Goal: Task Accomplishment & Management: Use online tool/utility

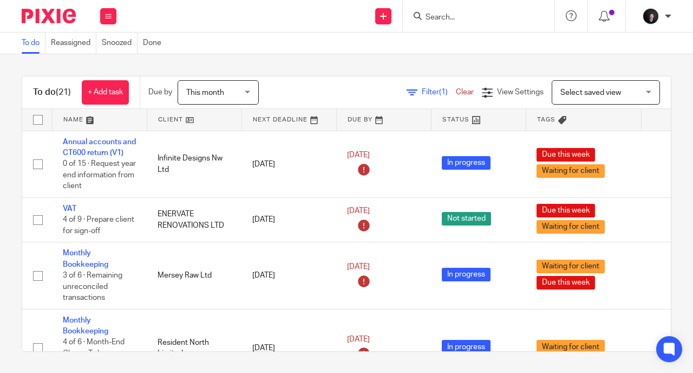
click at [438, 18] on input "Search" at bounding box center [473, 18] width 97 height 10
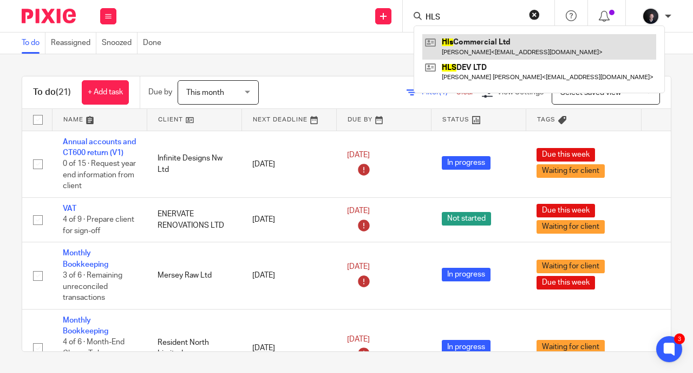
type input "HLS"
click at [500, 53] on link at bounding box center [539, 46] width 234 height 25
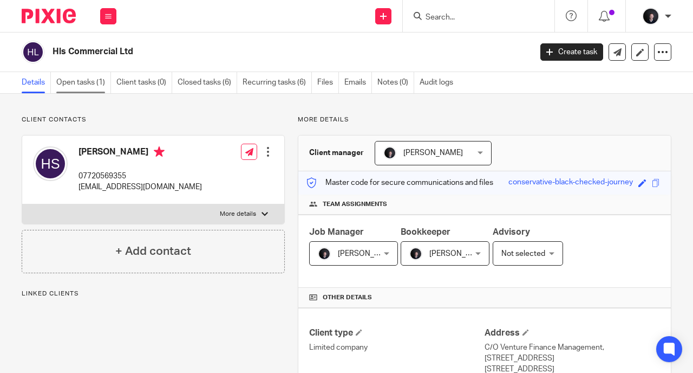
click at [71, 87] on link "Open tasks (1)" at bounding box center [83, 82] width 55 height 21
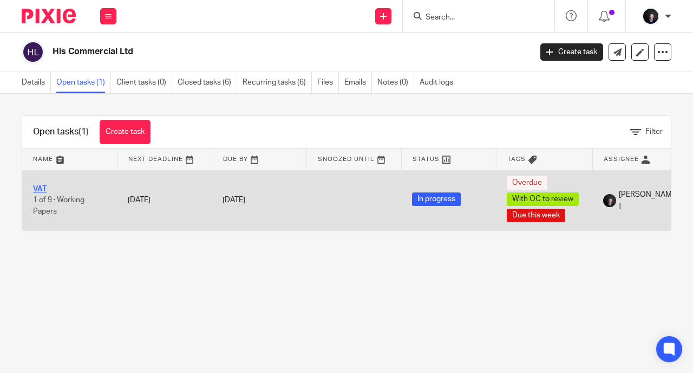
click at [37, 187] on link "VAT" at bounding box center [40, 189] width 14 height 8
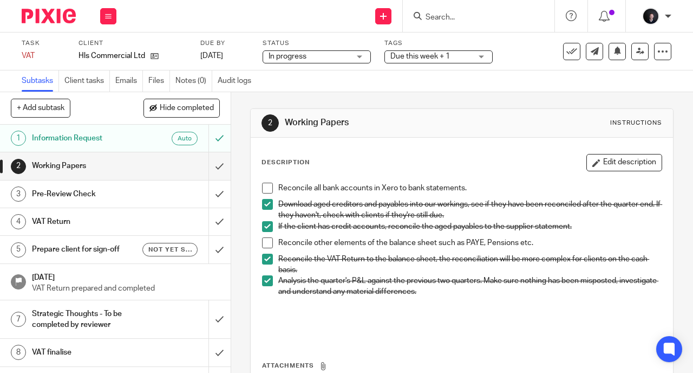
click at [264, 187] on span at bounding box center [267, 188] width 11 height 11
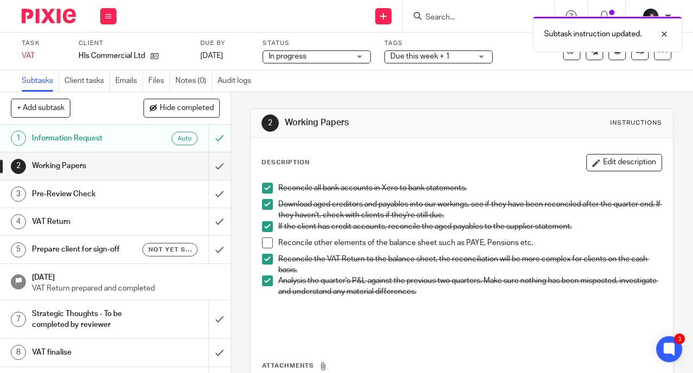
click at [263, 185] on span at bounding box center [267, 188] width 11 height 11
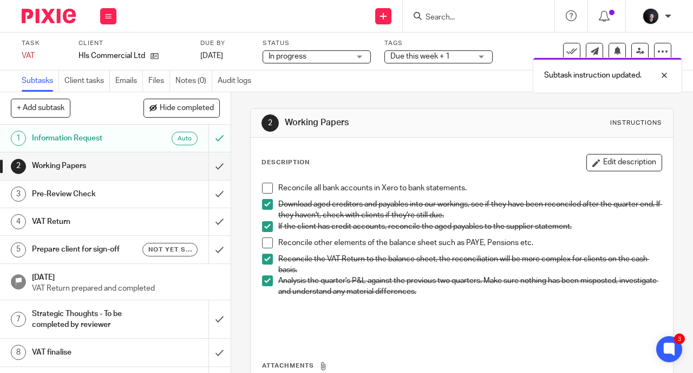
click at [88, 187] on h1 "Pre-Review Check" at bounding box center [87, 194] width 110 height 16
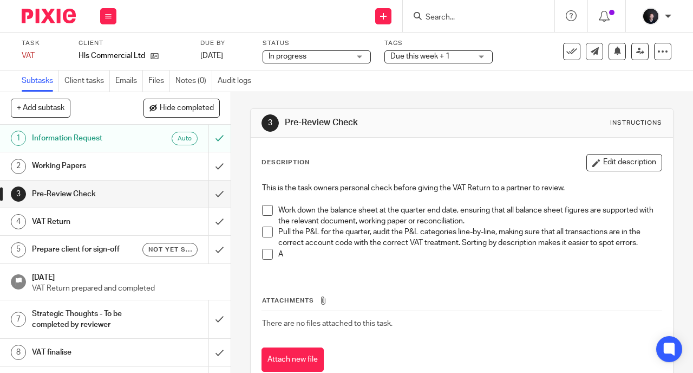
click at [263, 209] on span at bounding box center [267, 210] width 11 height 11
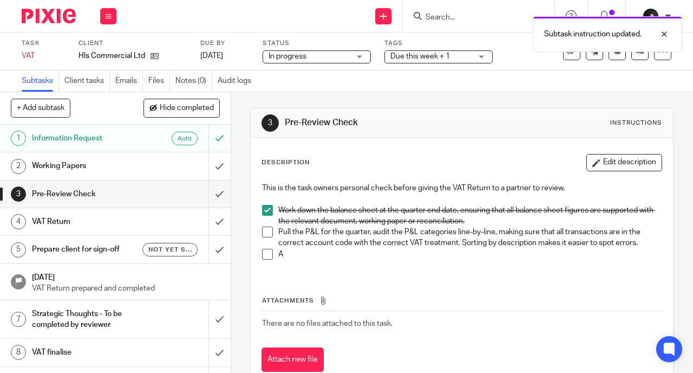
click at [262, 225] on li "Work down the balance sheet at the quarter end date, ensuring that all balance …" at bounding box center [462, 216] width 400 height 22
click at [262, 230] on span at bounding box center [267, 231] width 11 height 11
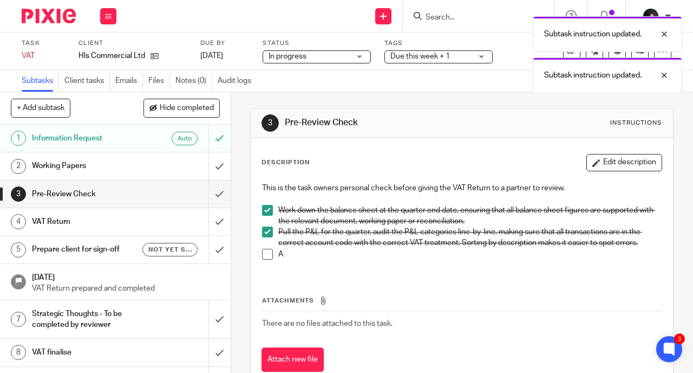
click at [262, 251] on span at bounding box center [267, 254] width 11 height 11
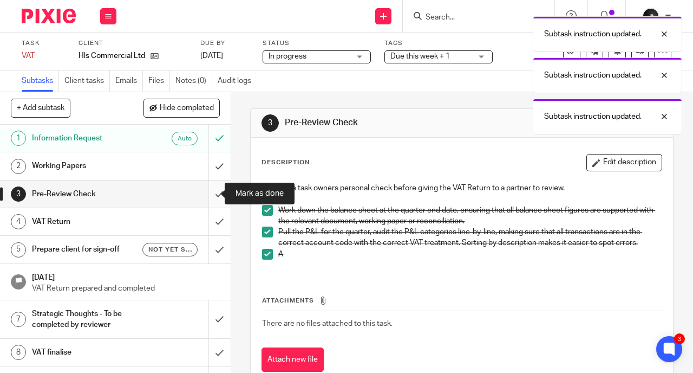
click at [212, 194] on input "submit" at bounding box center [115, 193] width 231 height 27
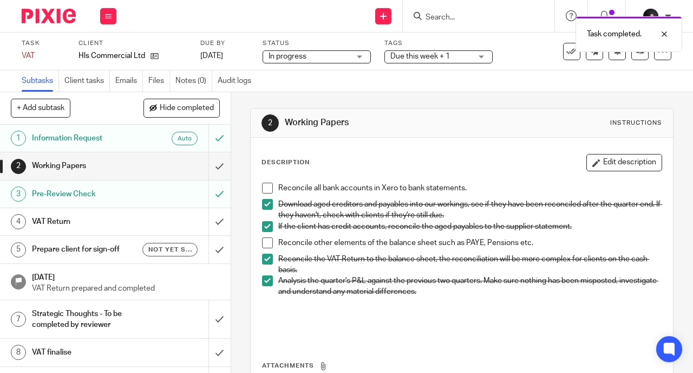
click at [134, 218] on h1 "VAT Return" at bounding box center [87, 221] width 110 height 16
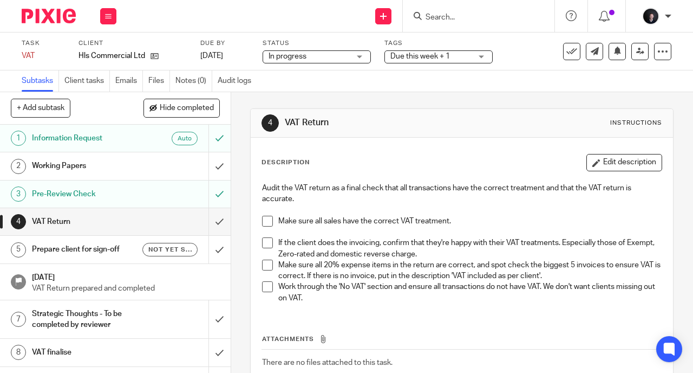
click at [263, 224] on span at bounding box center [267, 221] width 11 height 11
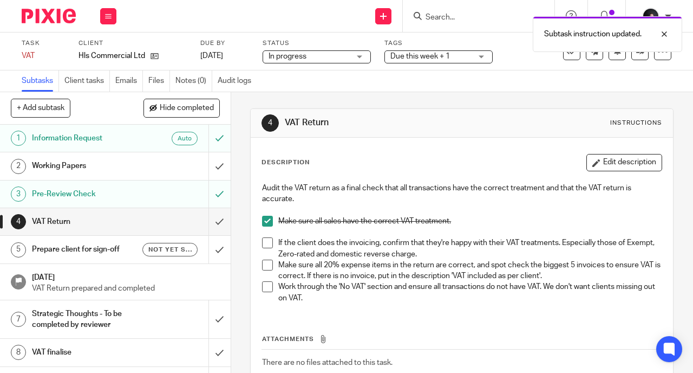
click at [264, 242] on span at bounding box center [267, 242] width 11 height 11
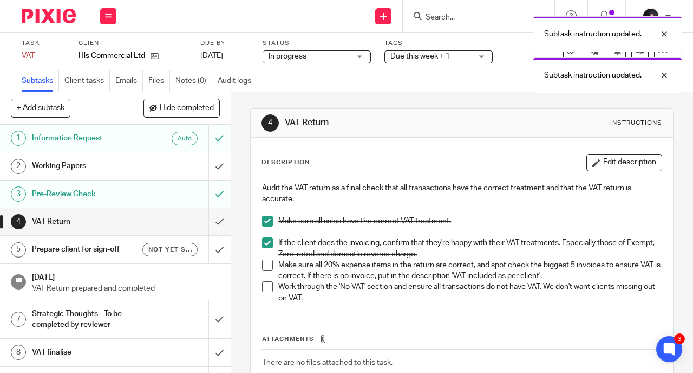
click at [264, 262] on span at bounding box center [267, 264] width 11 height 11
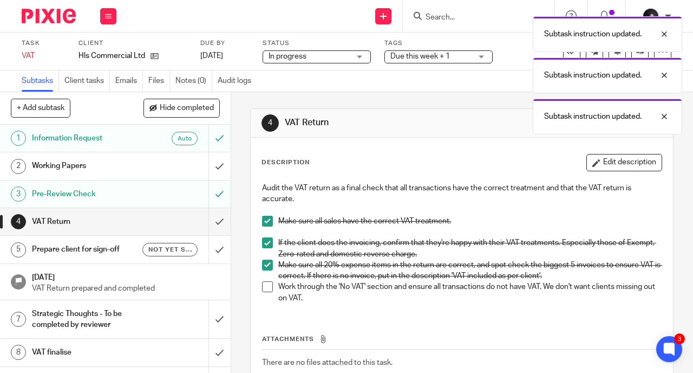
click at [263, 286] on span at bounding box center [267, 286] width 11 height 11
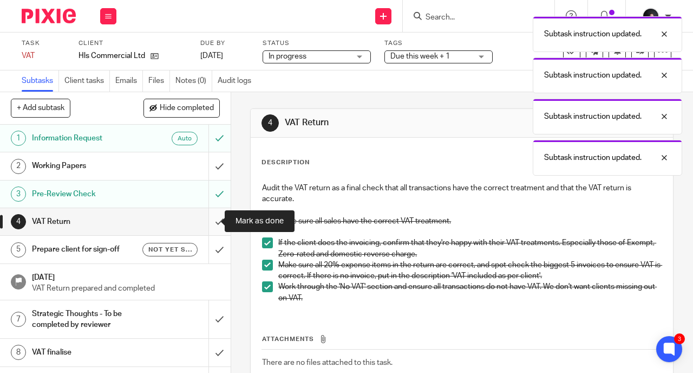
click at [207, 225] on input "submit" at bounding box center [115, 221] width 231 height 27
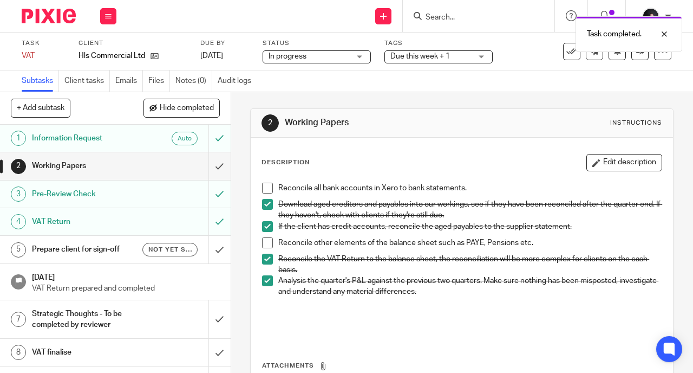
click at [95, 249] on h1 "Prepare client for sign-off" at bounding box center [87, 249] width 110 height 16
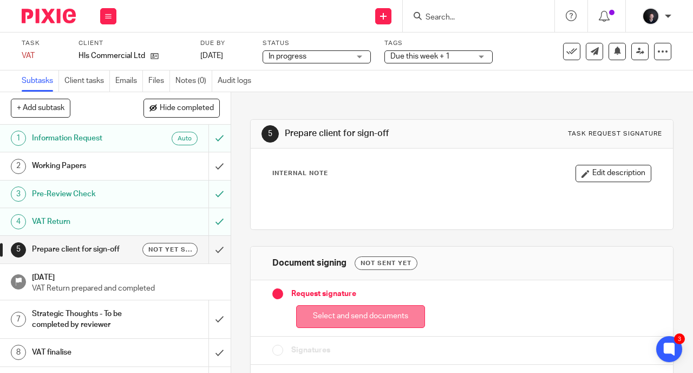
click at [339, 314] on button "Select and send documents" at bounding box center [360, 316] width 129 height 23
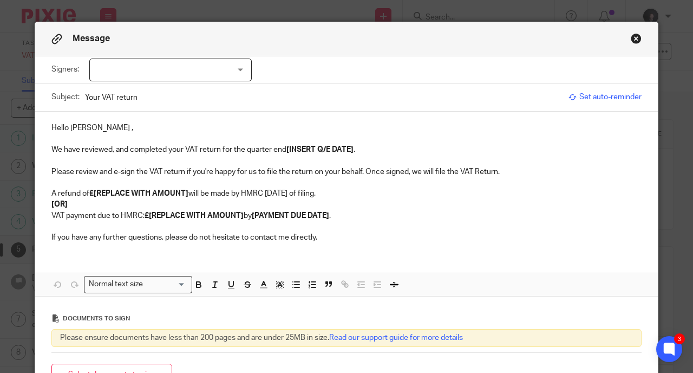
click at [197, 79] on div at bounding box center [170, 69] width 162 height 23
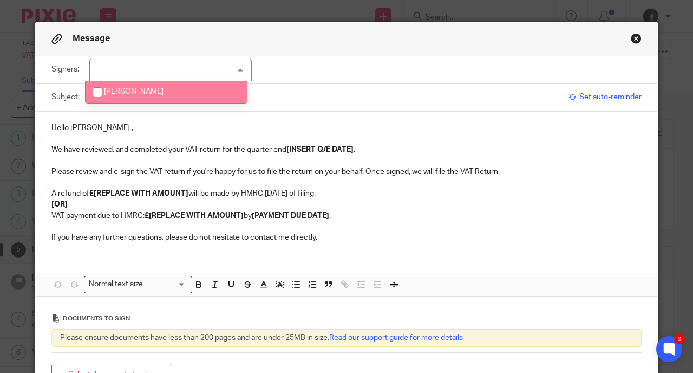
click at [180, 88] on li "Harry Shaw" at bounding box center [166, 92] width 161 height 22
checkbox input "true"
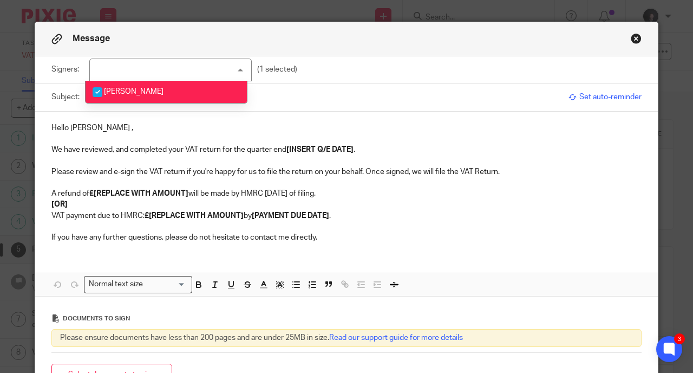
click at [125, 117] on div "Hello Harry , We have reviewed, and completed your VAT return for the quarter e…" at bounding box center [346, 182] width 623 height 140
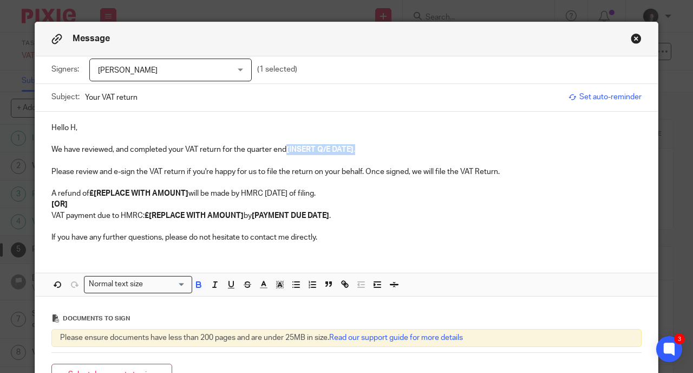
drag, startPoint x: 361, startPoint y: 151, endPoint x: 283, endPoint y: 147, distance: 78.7
click at [283, 147] on p "We have reviewed, and completed your VAT return for the quarter end [INSERT Q/E…" at bounding box center [346, 149] width 590 height 11
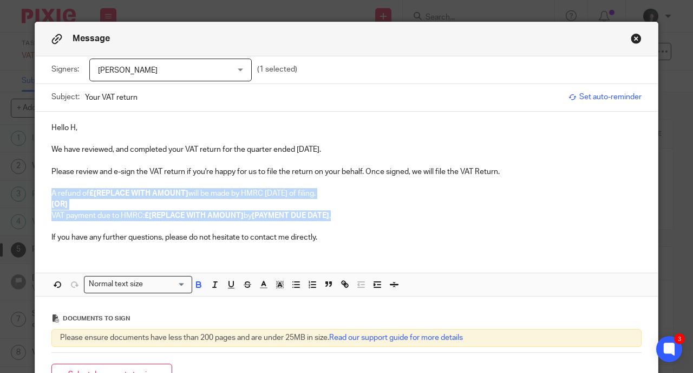
drag, startPoint x: 337, startPoint y: 212, endPoint x: 38, endPoint y: 196, distance: 299.4
click at [38, 196] on div "Hello H, We have reviewed, and completed your VAT return for the quarter ended …" at bounding box center [346, 182] width 623 height 140
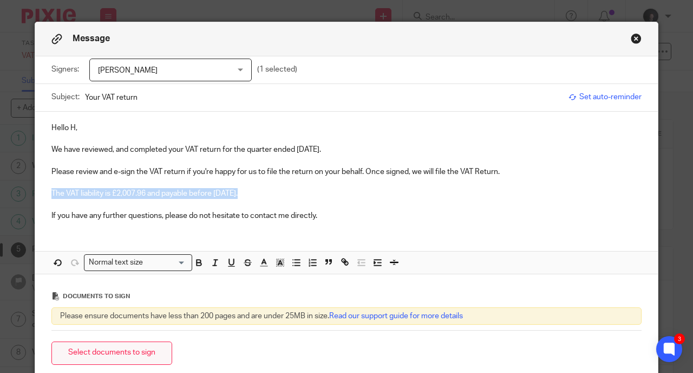
click at [125, 358] on button "Select documents to sign" at bounding box center [111, 352] width 121 height 23
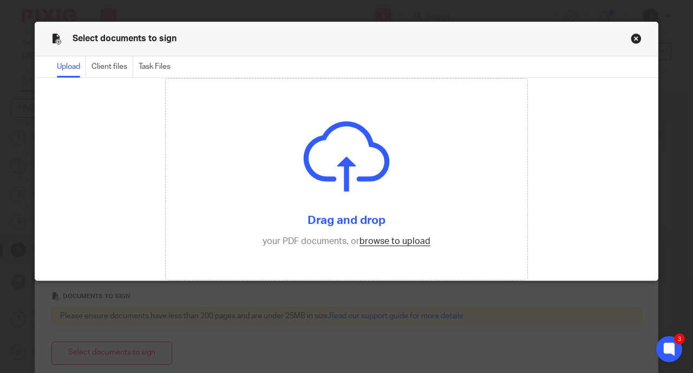
click at [125, 358] on div "Select documents to sign Upload Client files Task Files File name Upload date F…" at bounding box center [346, 186] width 693 height 373
click at [411, 243] on input "file" at bounding box center [347, 179] width 362 height 201
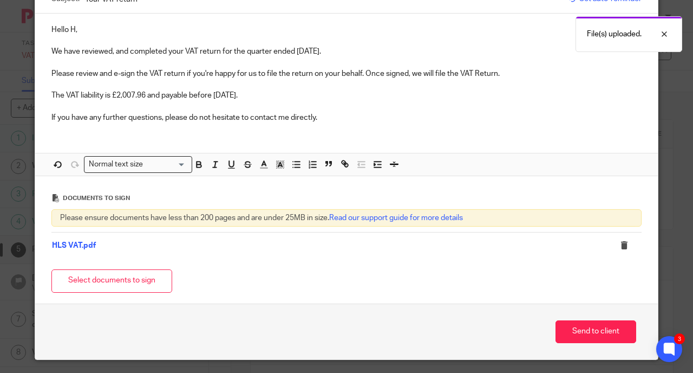
scroll to position [100, 0]
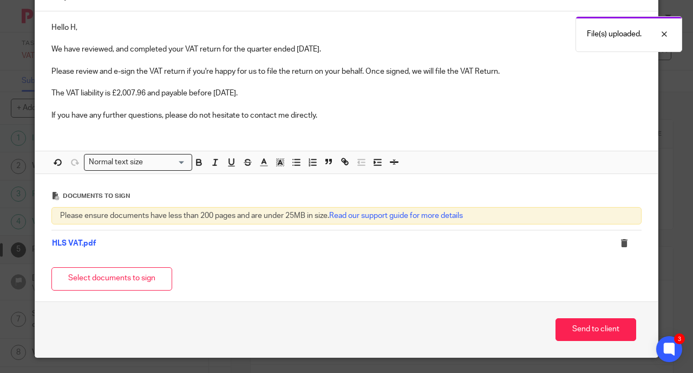
click at [296, 94] on p "The VAT liability is £2,007.96 and payable before 7th September 2025." at bounding box center [346, 93] width 590 height 11
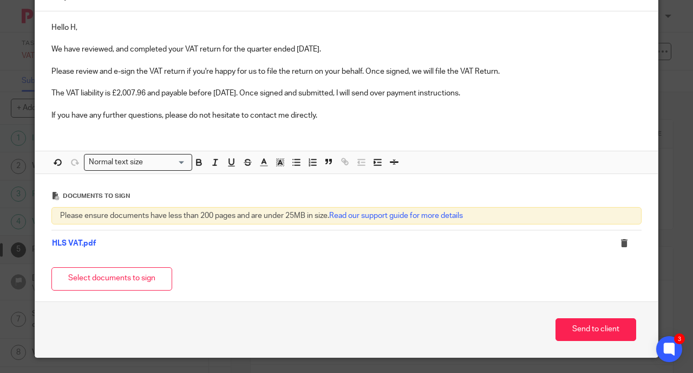
click at [332, 116] on p "If you have any further questions, please do not hesitate to contact me directl…" at bounding box center [346, 115] width 590 height 11
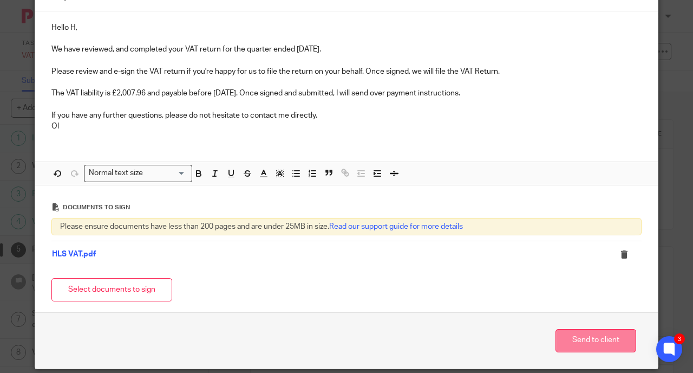
click at [609, 336] on button "Send to client" at bounding box center [596, 340] width 81 height 23
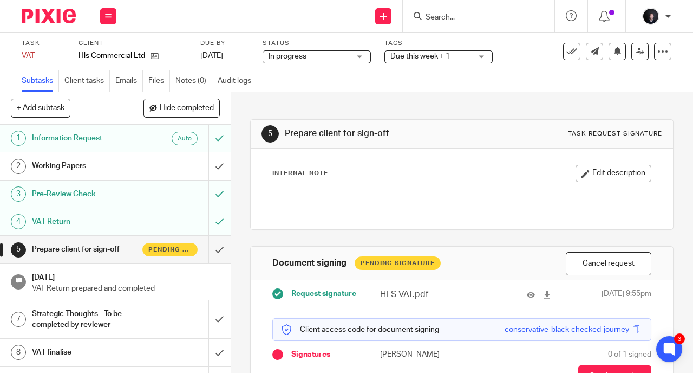
click at [559, 336] on div "Client access code for document signing conservative-black-checked-journey" at bounding box center [461, 329] width 379 height 23
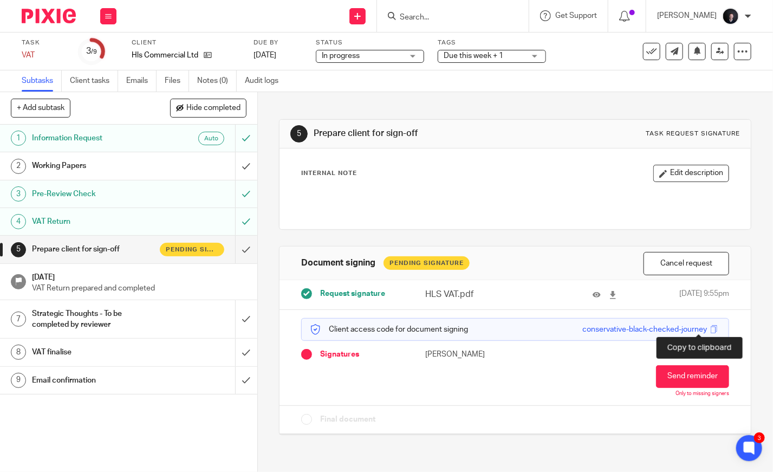
click at [693, 327] on span at bounding box center [714, 329] width 8 height 8
click at [207, 196] on div "Pre-Review Check" at bounding box center [128, 194] width 192 height 16
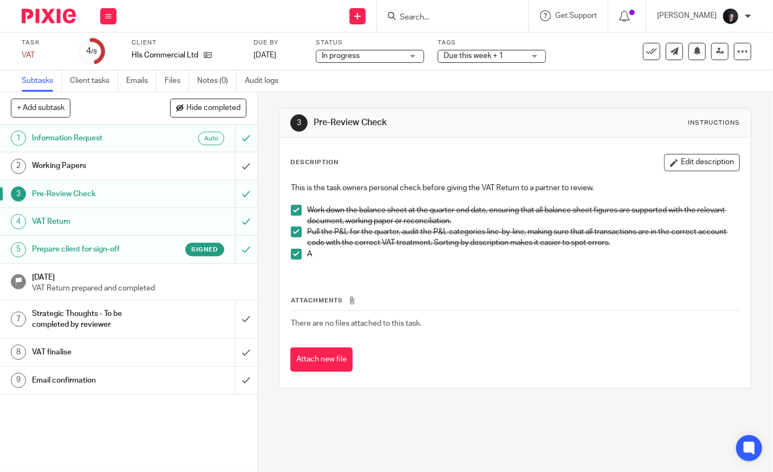
click at [175, 319] on div "Strategic Thoughts - To be completed by reviewer" at bounding box center [128, 319] width 192 height 28
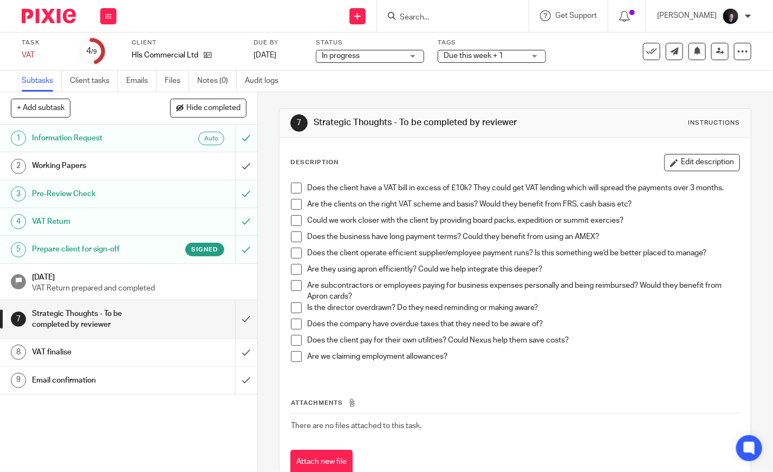
click at [291, 185] on span at bounding box center [296, 188] width 11 height 11
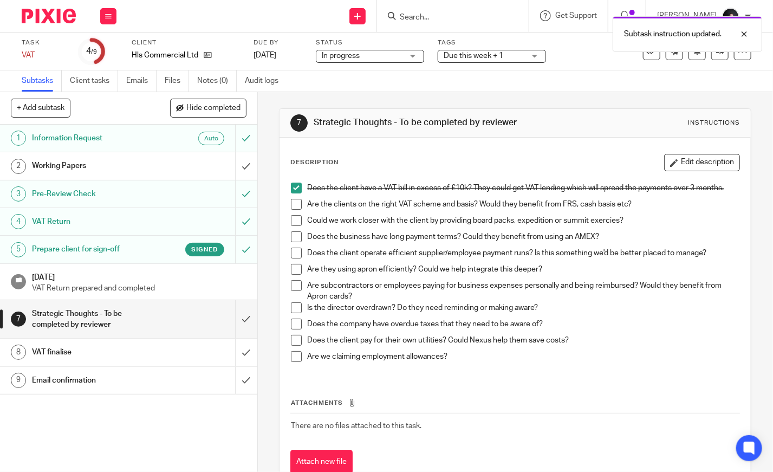
click at [291, 201] on span at bounding box center [296, 204] width 11 height 11
click at [292, 217] on span at bounding box center [296, 220] width 11 height 11
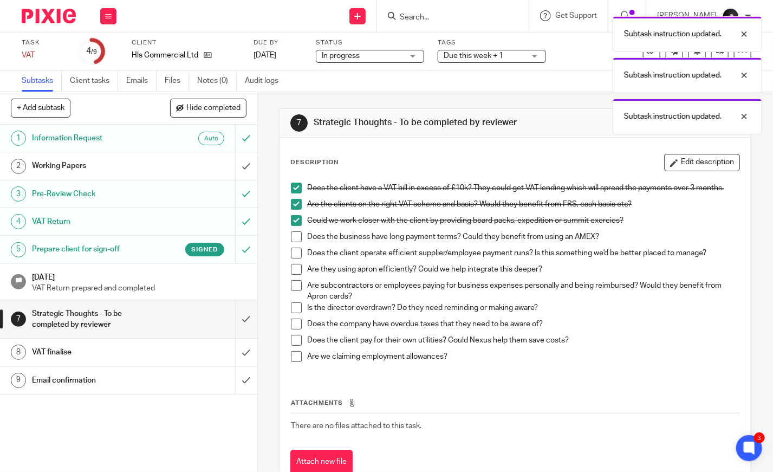
click at [295, 235] on span at bounding box center [296, 236] width 11 height 11
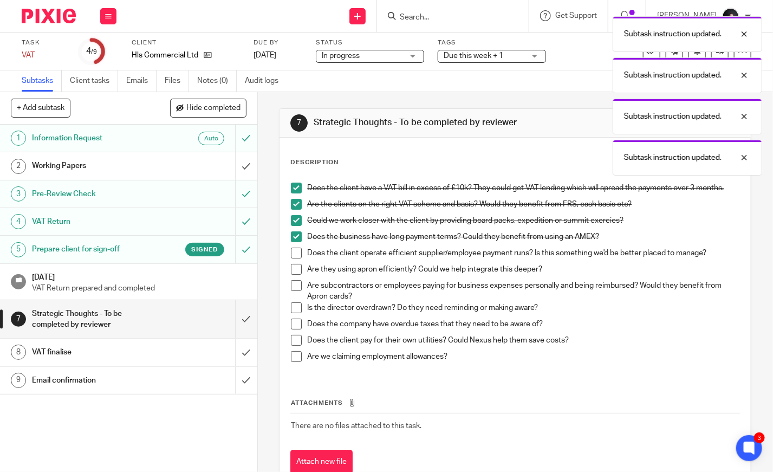
click at [291, 253] on span at bounding box center [296, 253] width 11 height 11
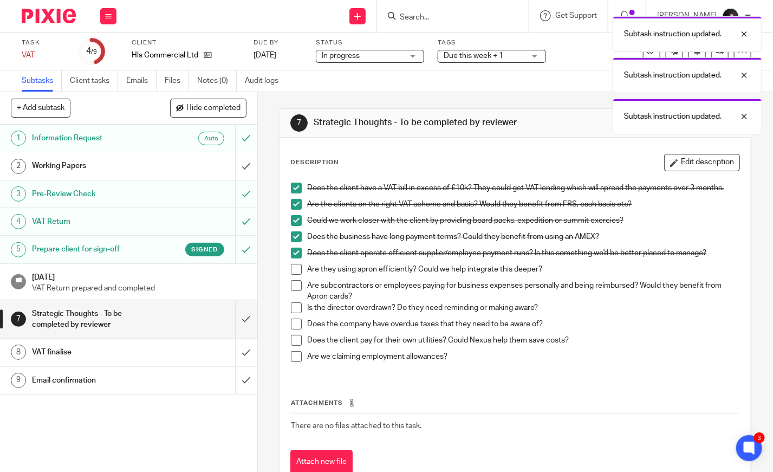
click at [291, 269] on span at bounding box center [296, 269] width 11 height 11
click at [293, 284] on span at bounding box center [296, 285] width 11 height 11
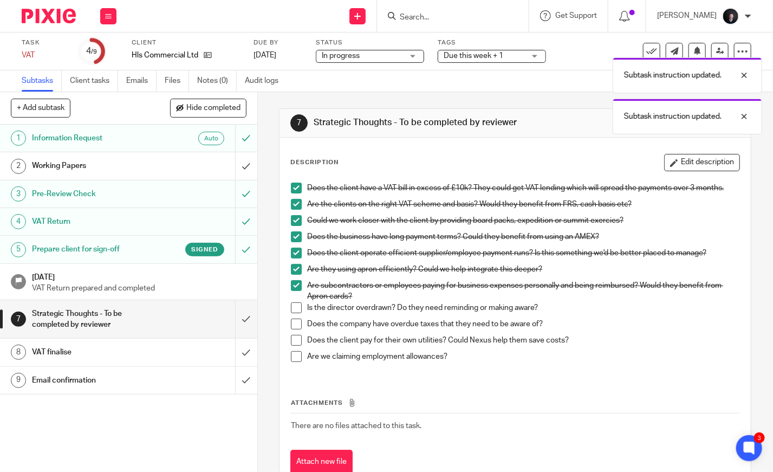
click at [295, 304] on span at bounding box center [296, 307] width 11 height 11
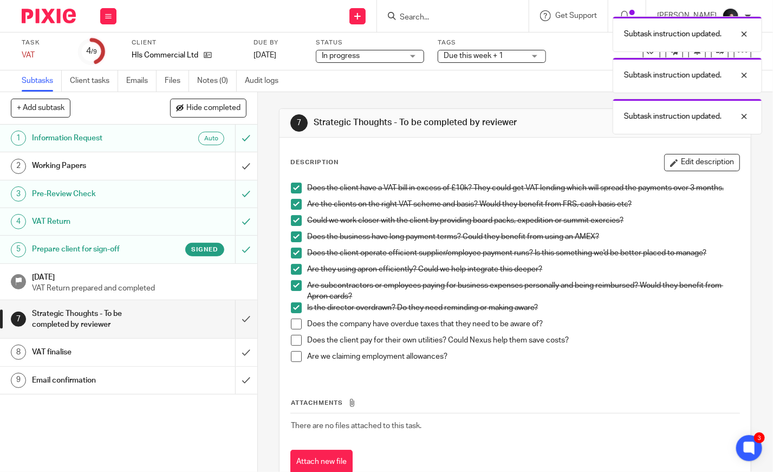
click at [296, 319] on span at bounding box center [296, 323] width 11 height 11
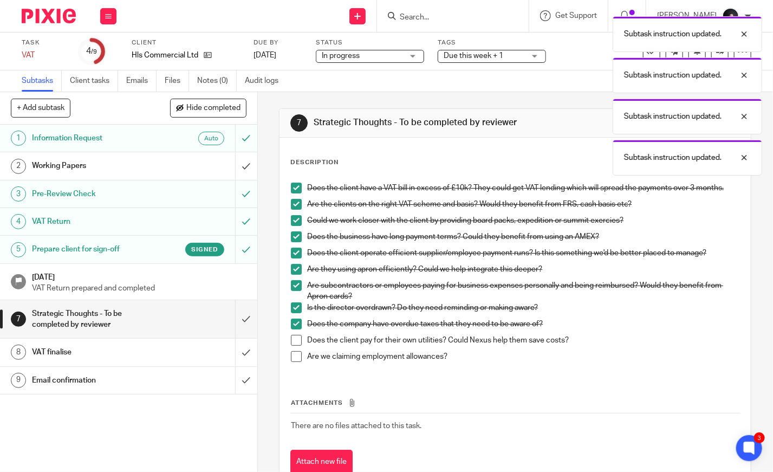
click at [296, 337] on span at bounding box center [296, 340] width 11 height 11
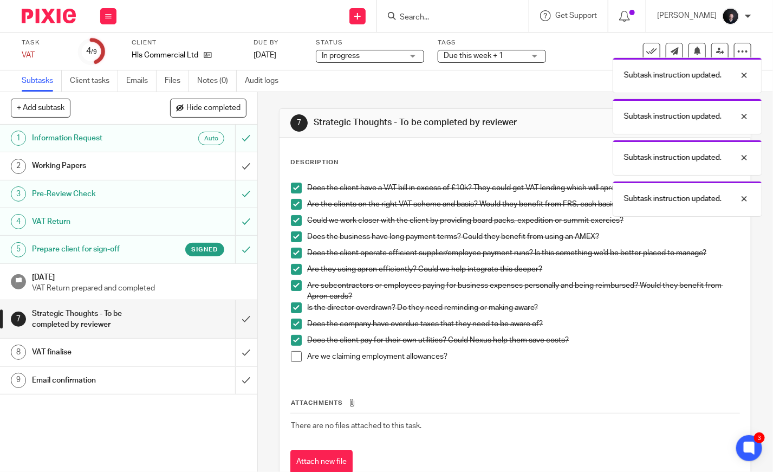
click at [292, 353] on span at bounding box center [296, 356] width 11 height 11
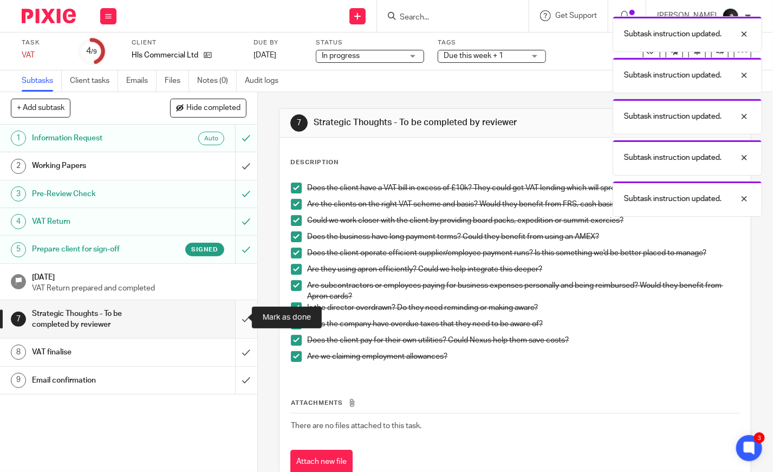
click at [242, 324] on input "submit" at bounding box center [128, 319] width 257 height 38
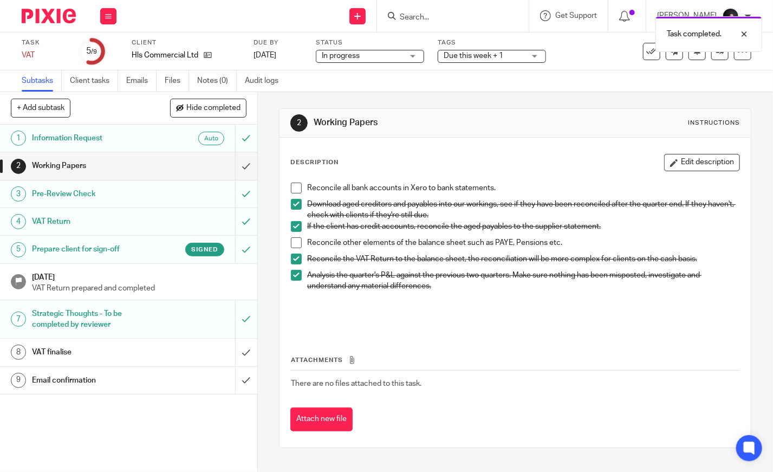
click at [171, 356] on div "VAT finalise" at bounding box center [128, 352] width 192 height 16
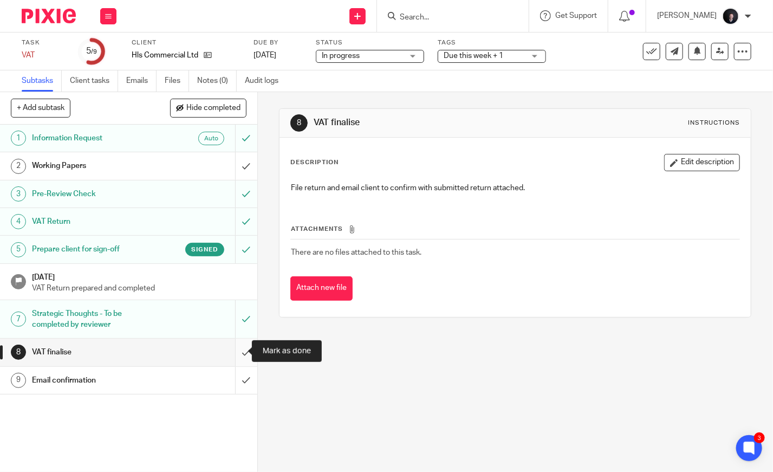
click at [231, 349] on input "submit" at bounding box center [128, 352] width 257 height 27
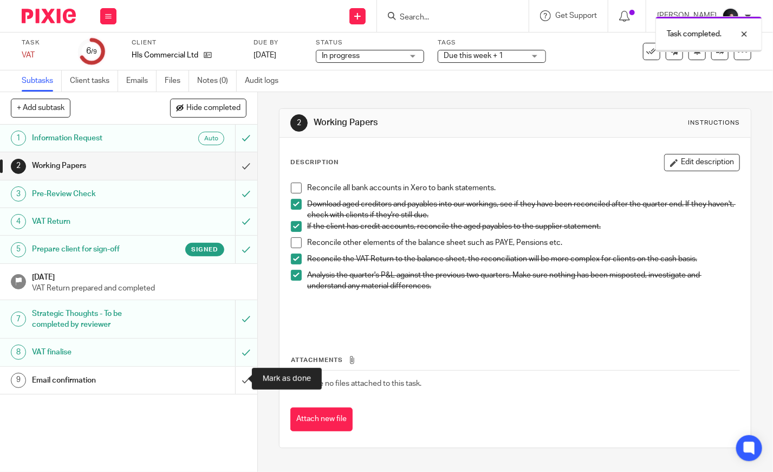
click at [238, 378] on input "submit" at bounding box center [128, 380] width 257 height 27
click at [469, 54] on span "Due this week + 1" at bounding box center [474, 56] width 60 height 8
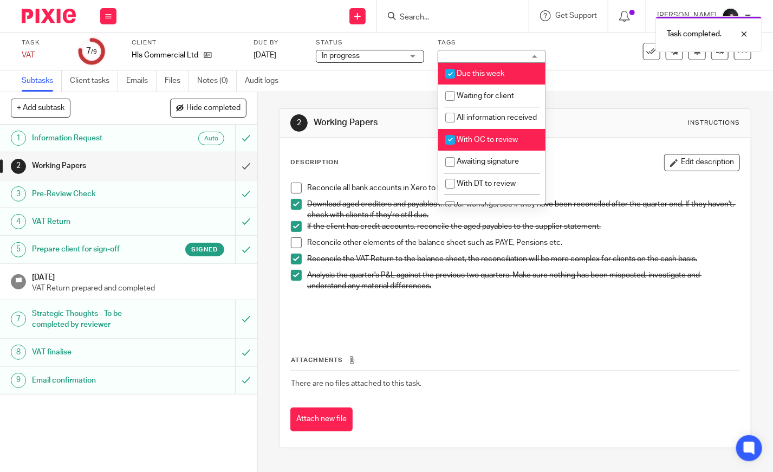
click at [480, 144] on span "With OC to review" at bounding box center [487, 140] width 61 height 8
checkbox input "false"
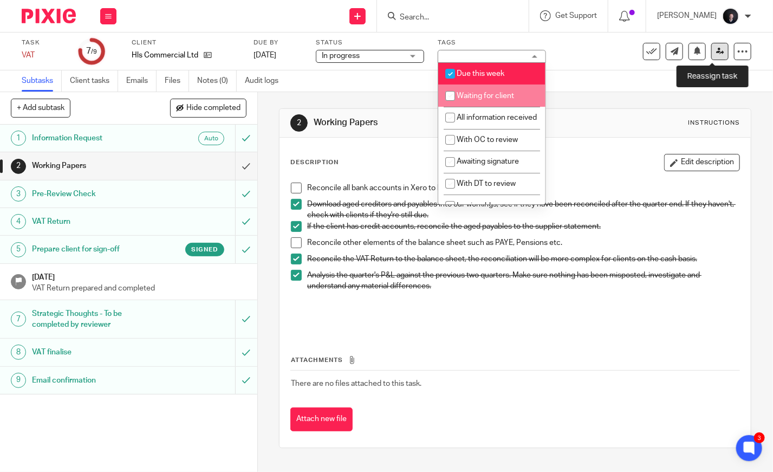
click at [716, 55] on icon at bounding box center [720, 51] width 8 height 8
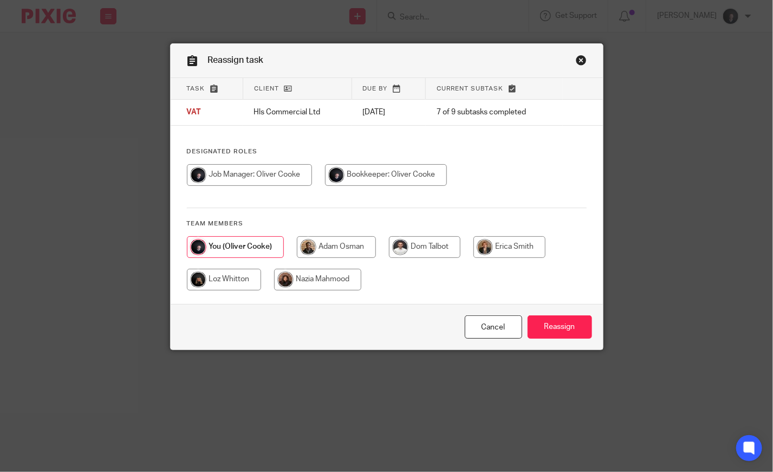
click at [504, 249] on input "radio" at bounding box center [509, 247] width 72 height 22
radio input "true"
click at [559, 322] on input "Reassign" at bounding box center [560, 326] width 64 height 23
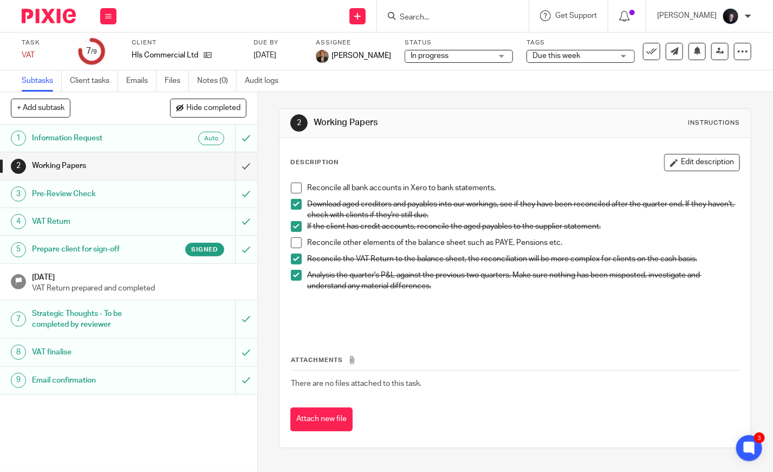
click at [465, 21] on input "Search" at bounding box center [447, 18] width 97 height 10
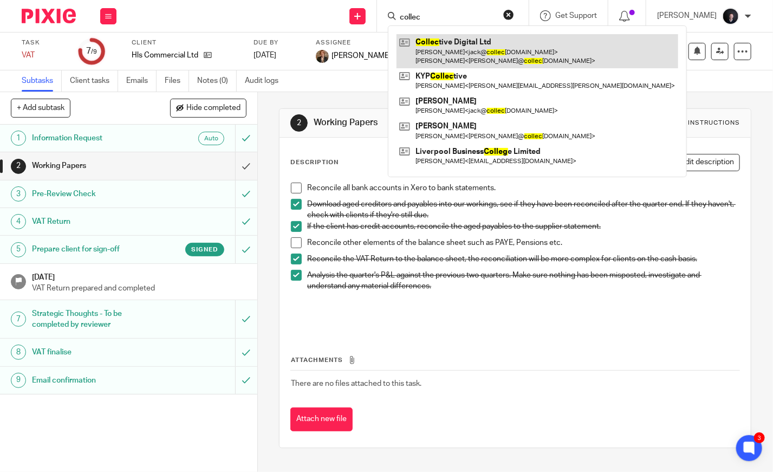
type input "collec"
click at [465, 35] on link at bounding box center [537, 51] width 282 height 34
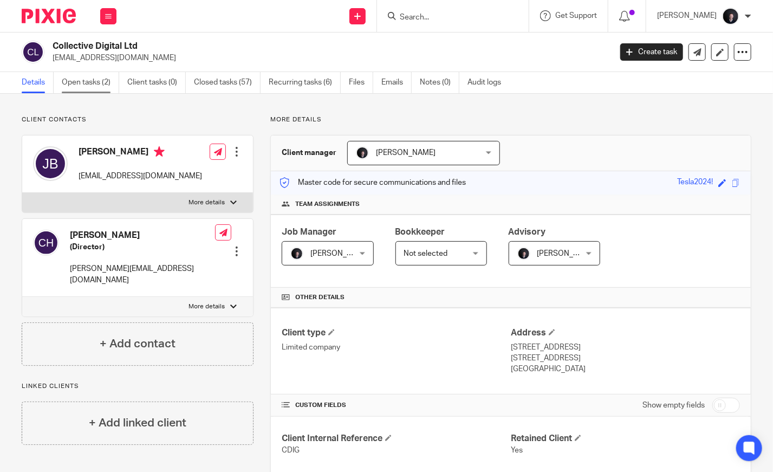
click at [90, 79] on link "Open tasks (2)" at bounding box center [90, 82] width 57 height 21
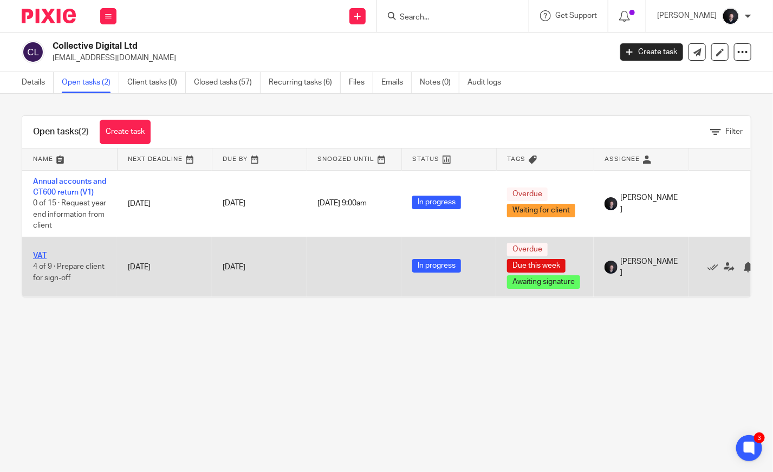
click at [40, 255] on link "VAT" at bounding box center [40, 256] width 14 height 8
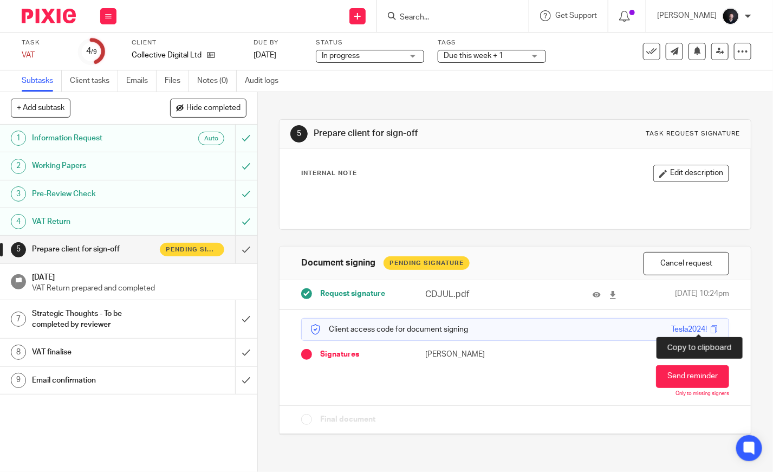
click at [710, 328] on span at bounding box center [714, 329] width 8 height 8
